Goal: Transaction & Acquisition: Purchase product/service

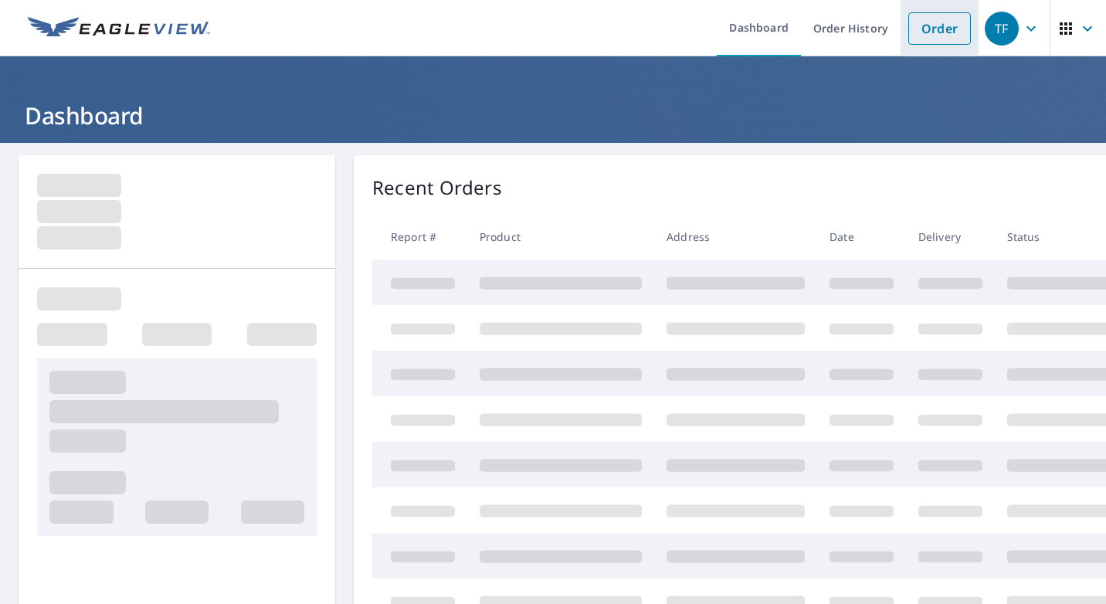
click at [913, 36] on link "Order" at bounding box center [939, 28] width 63 height 32
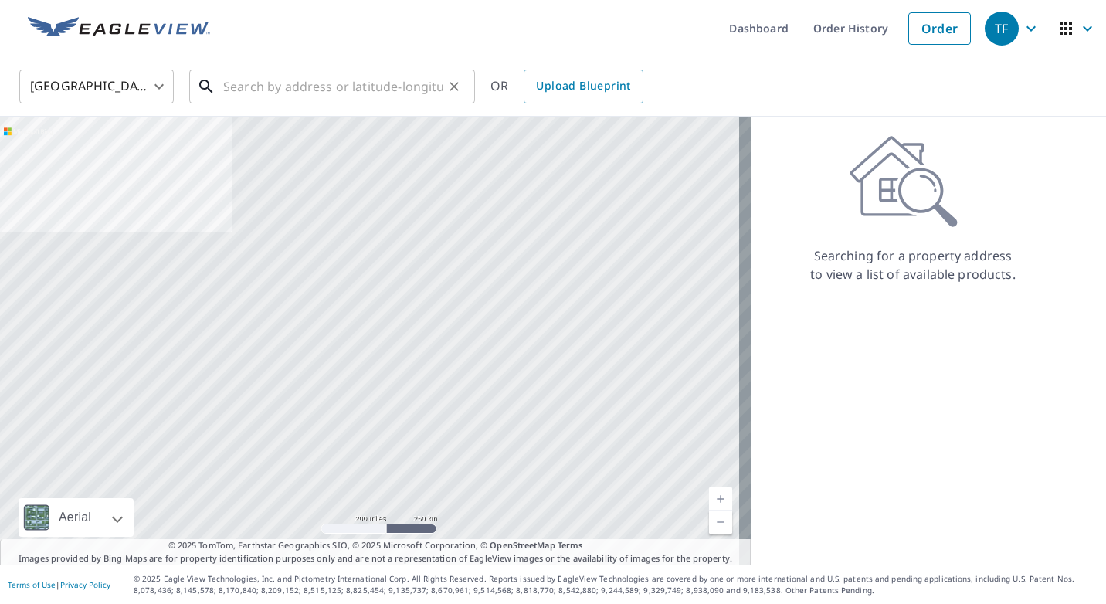
click at [358, 91] on input "text" at bounding box center [333, 86] width 220 height 43
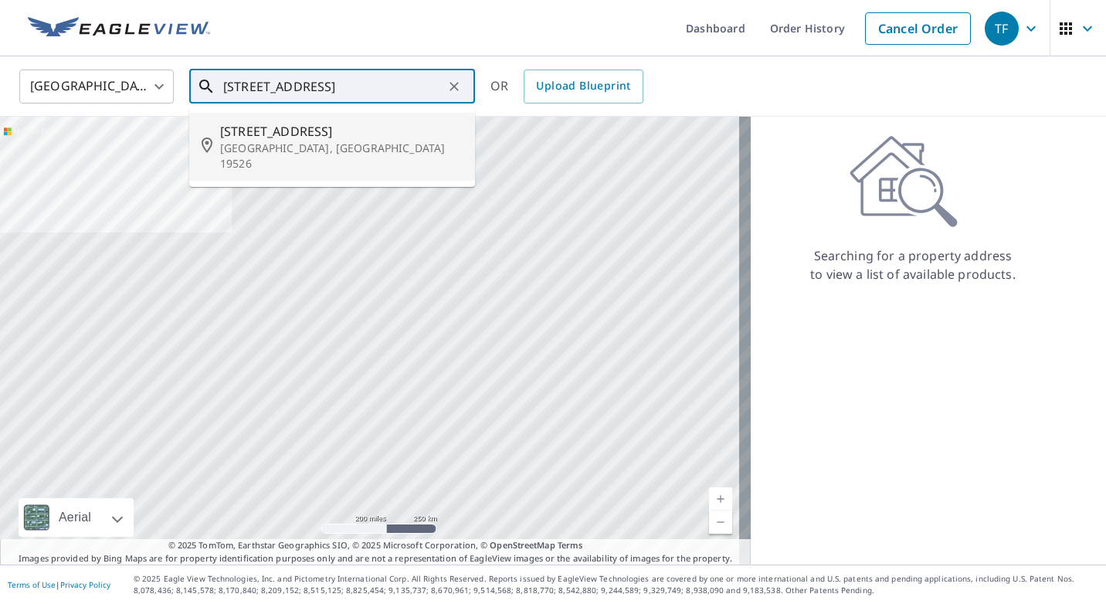
click at [282, 133] on span "[STREET_ADDRESS]" at bounding box center [341, 131] width 242 height 19
type input "[STREET_ADDRESS]"
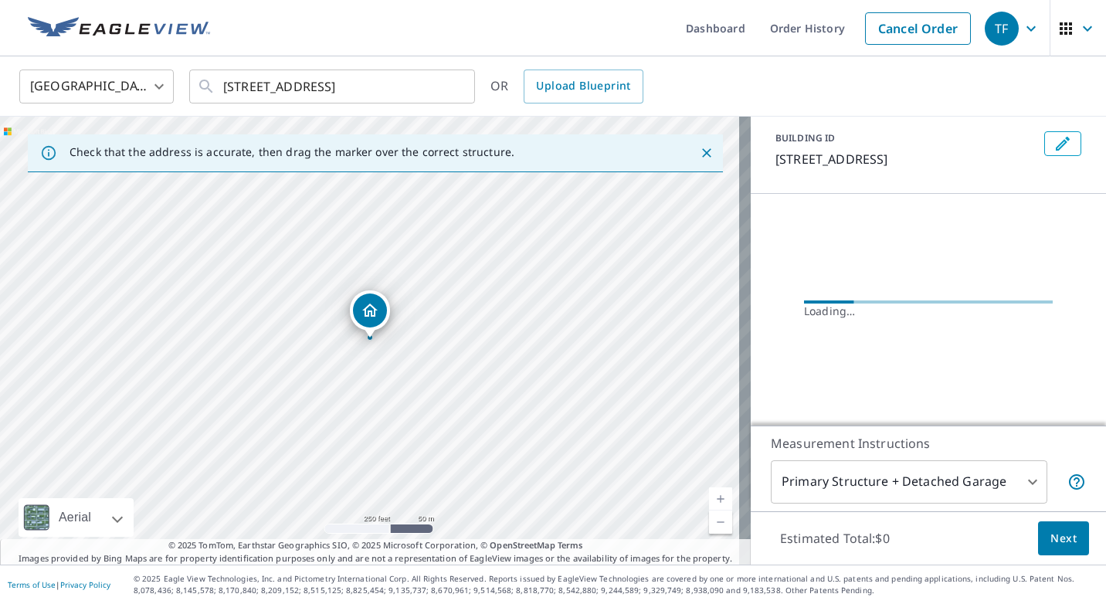
scroll to position [52, 0]
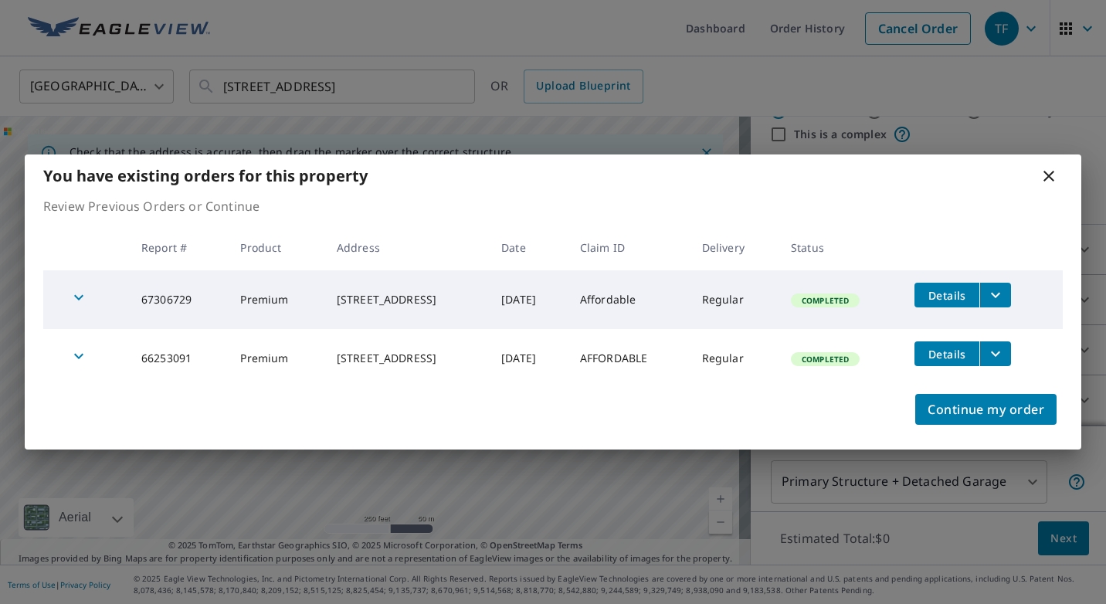
click at [1048, 174] on icon at bounding box center [1048, 176] width 19 height 19
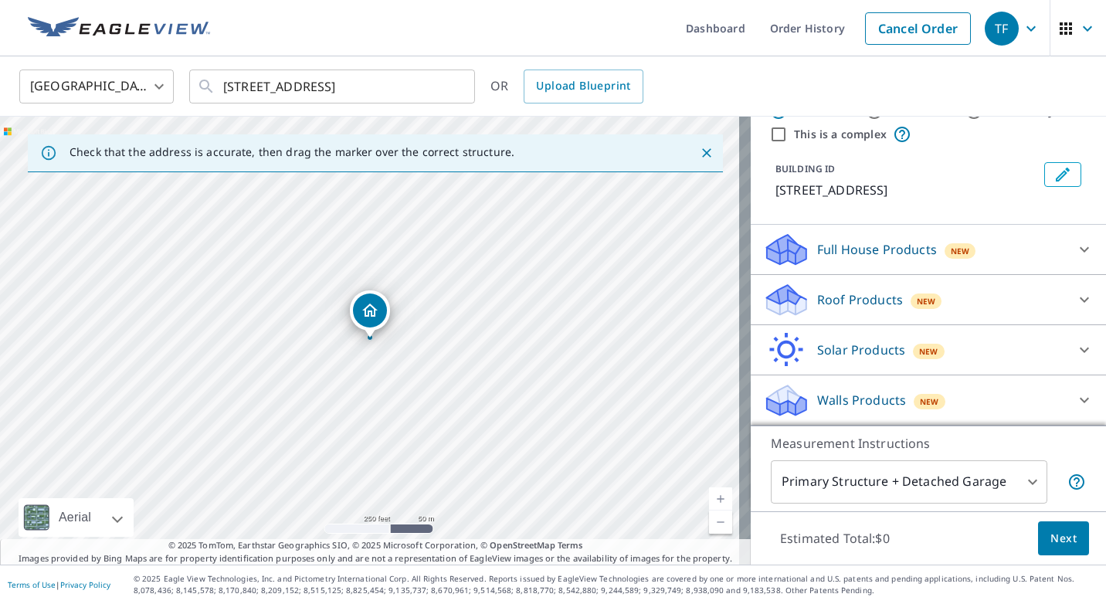
click at [1075, 298] on icon at bounding box center [1084, 299] width 19 height 19
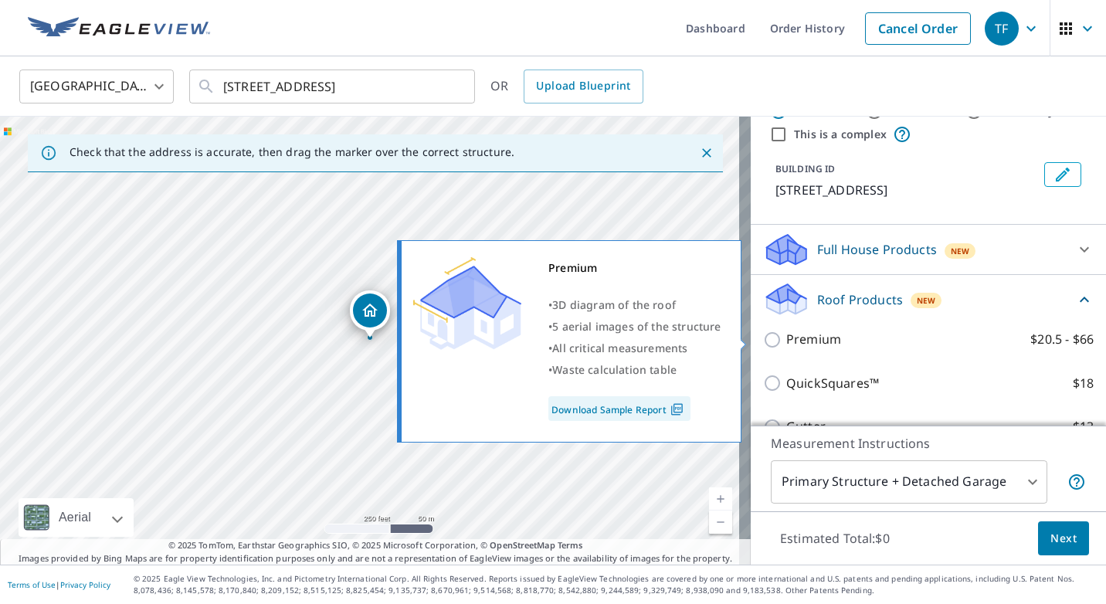
click at [763, 341] on input "Premium $20.5 - $66" at bounding box center [774, 340] width 23 height 19
checkbox input "true"
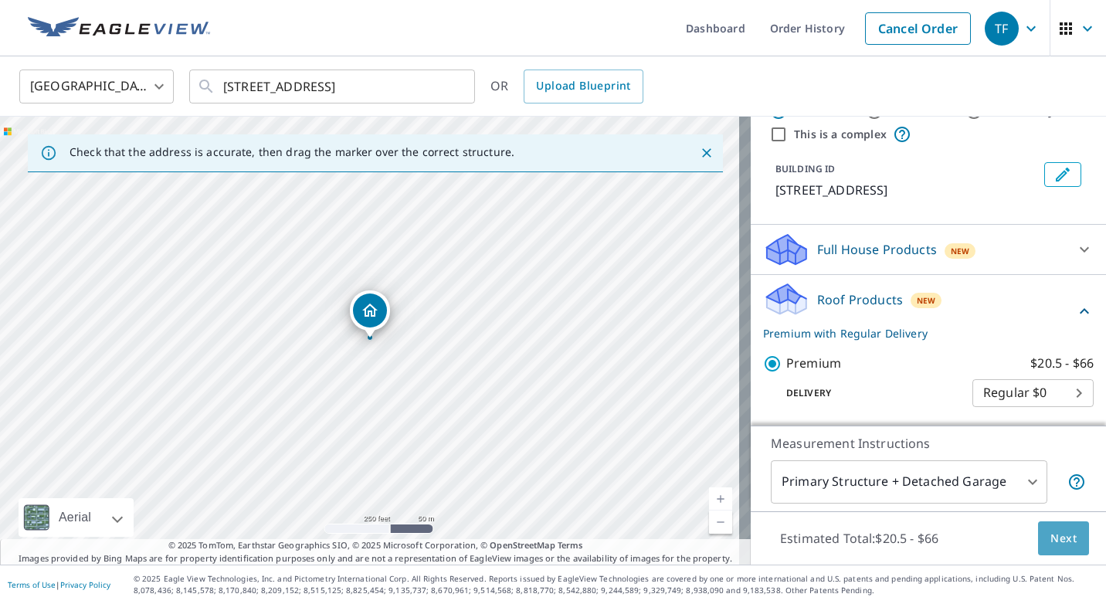
click at [1038, 539] on button "Next" at bounding box center [1063, 538] width 51 height 35
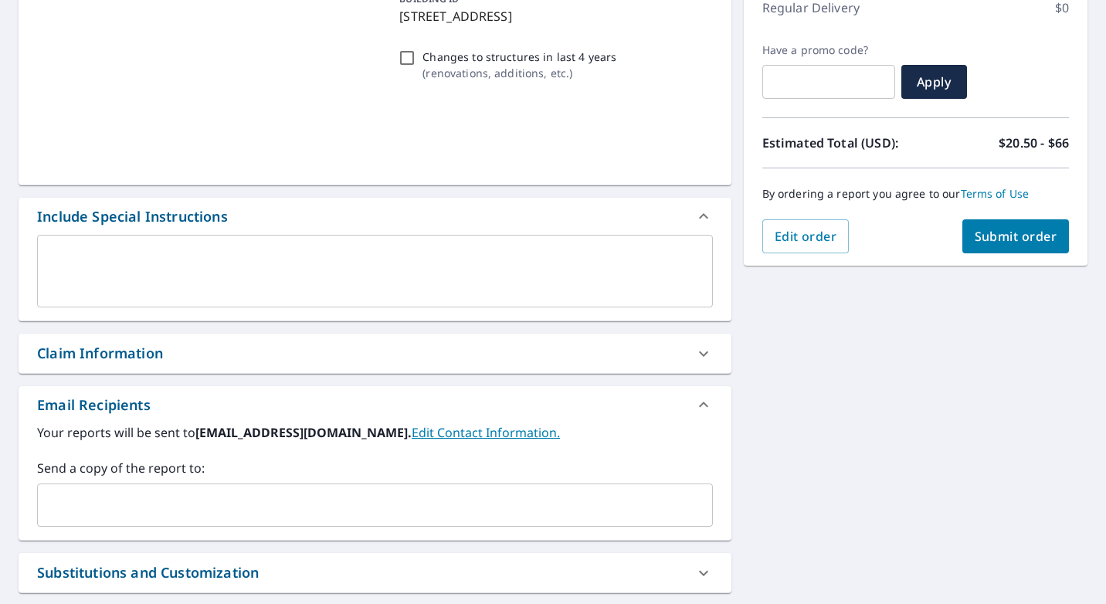
scroll to position [309, 0]
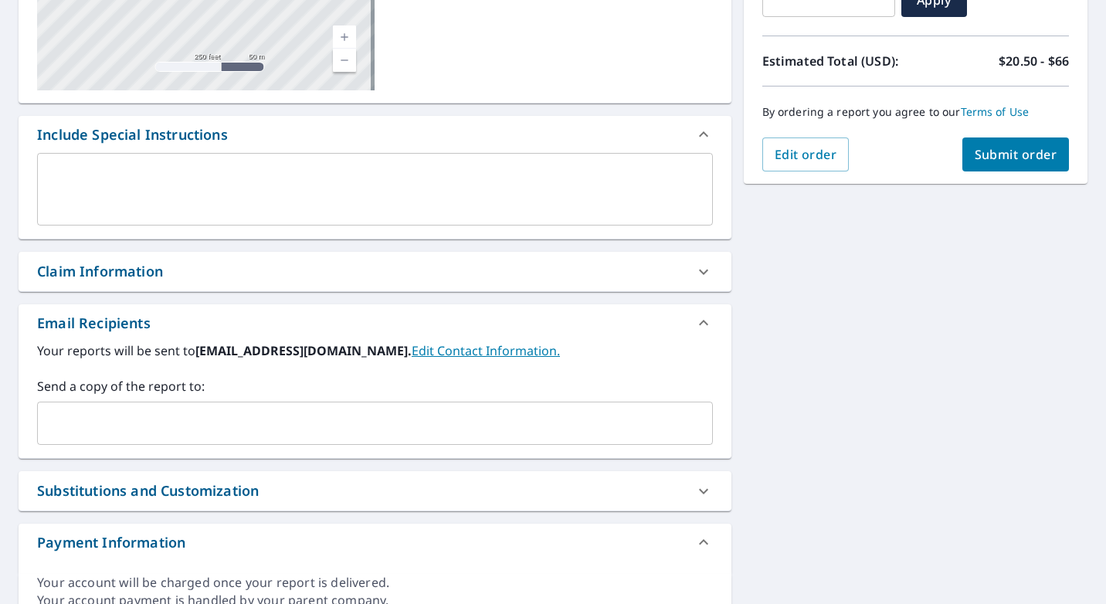
click at [700, 267] on icon at bounding box center [703, 272] width 19 height 19
checkbox input "true"
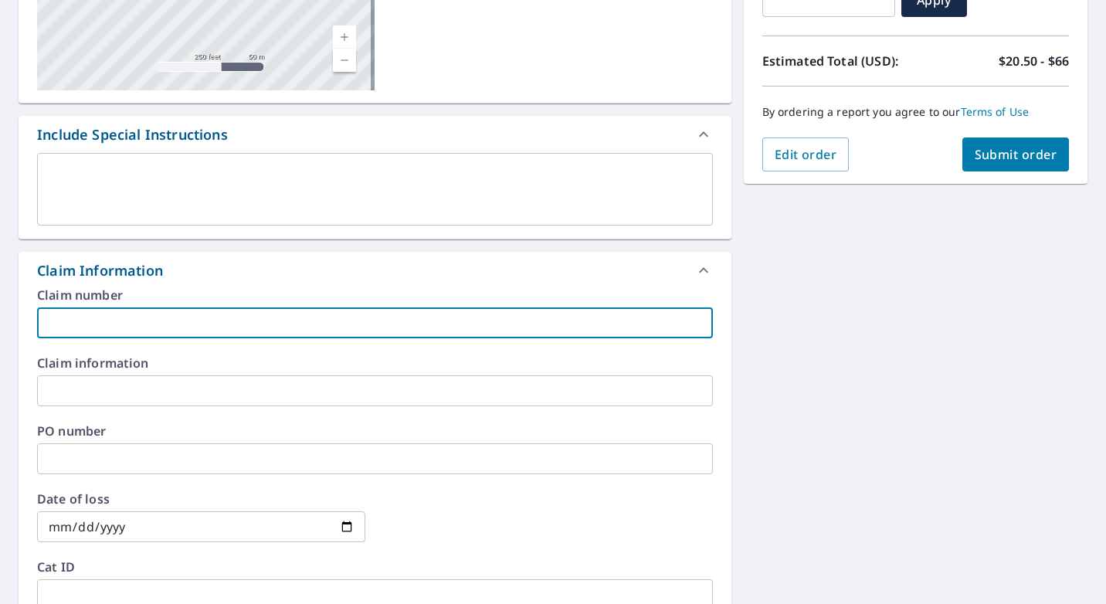
click at [241, 335] on input "text" at bounding box center [375, 322] width 676 height 31
type input "aj window and door"
checkbox input "true"
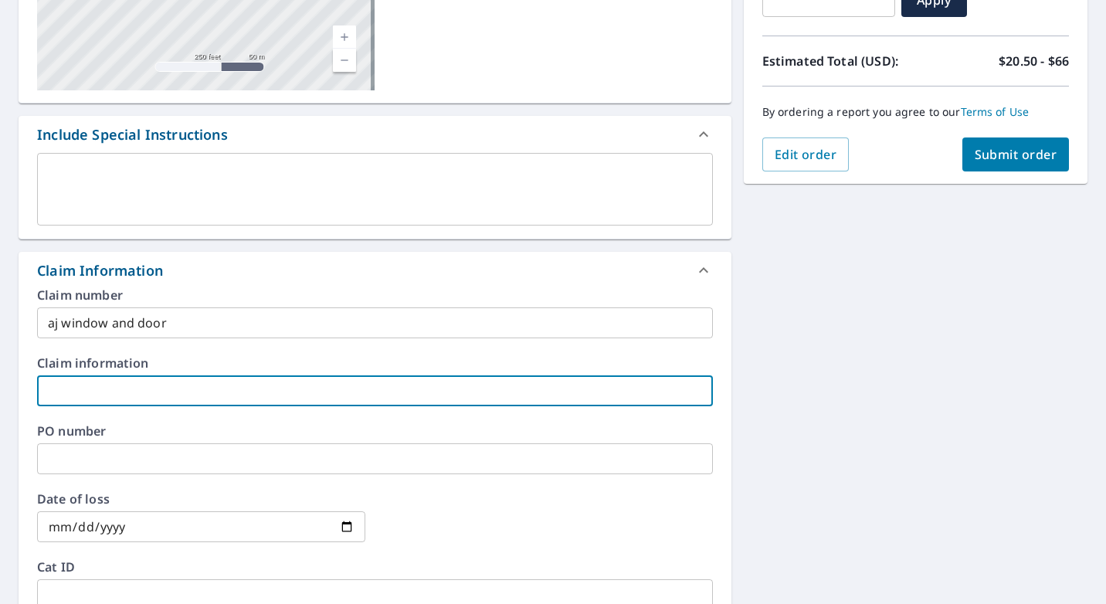
click at [161, 392] on input "text" at bounding box center [375, 390] width 676 height 31
type input "aj window and door"
checkbox input "true"
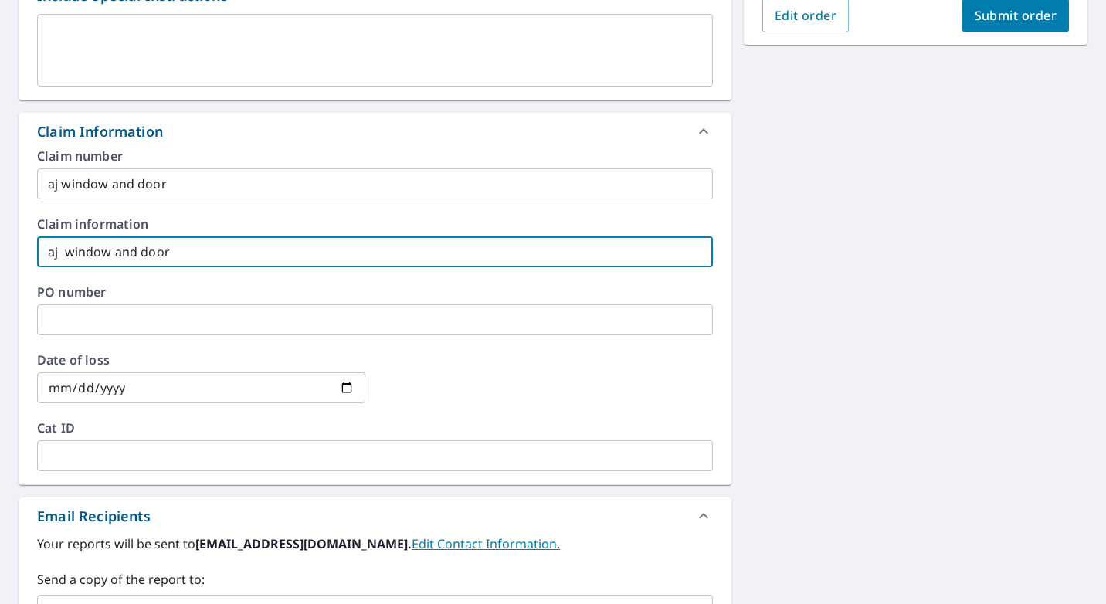
scroll to position [541, 0]
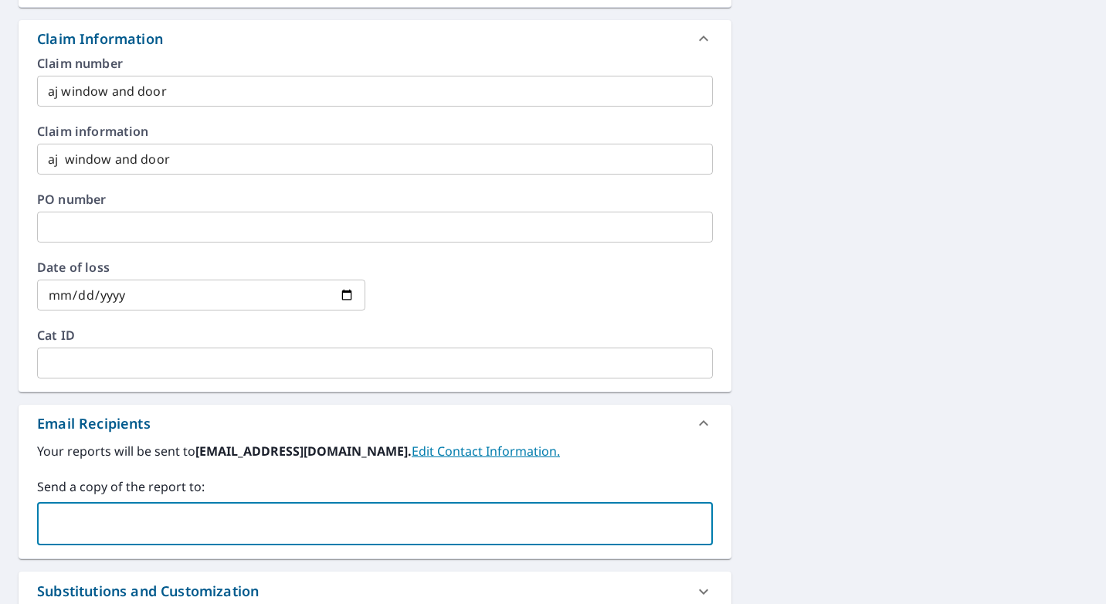
click at [134, 527] on input "text" at bounding box center [363, 523] width 639 height 29
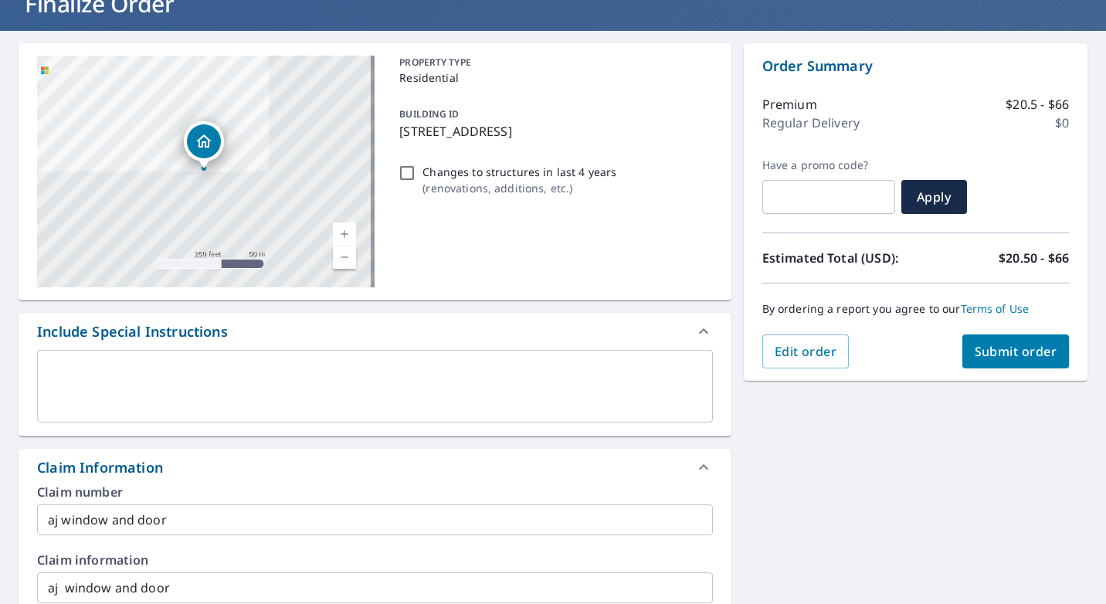
scroll to position [77, 0]
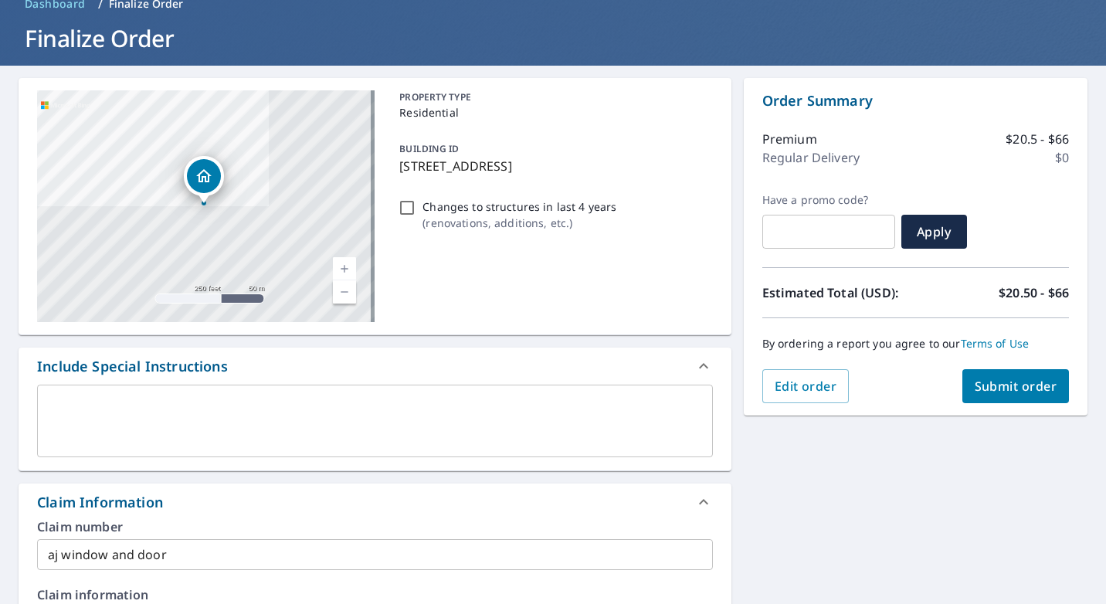
type input "[EMAIL_ADDRESS][PERSON_NAME][DOMAIN_NAME]"
click at [1005, 378] on span "Submit order" at bounding box center [1016, 386] width 83 height 17
checkbox input "true"
